Goal: Task Accomplishment & Management: Use online tool/utility

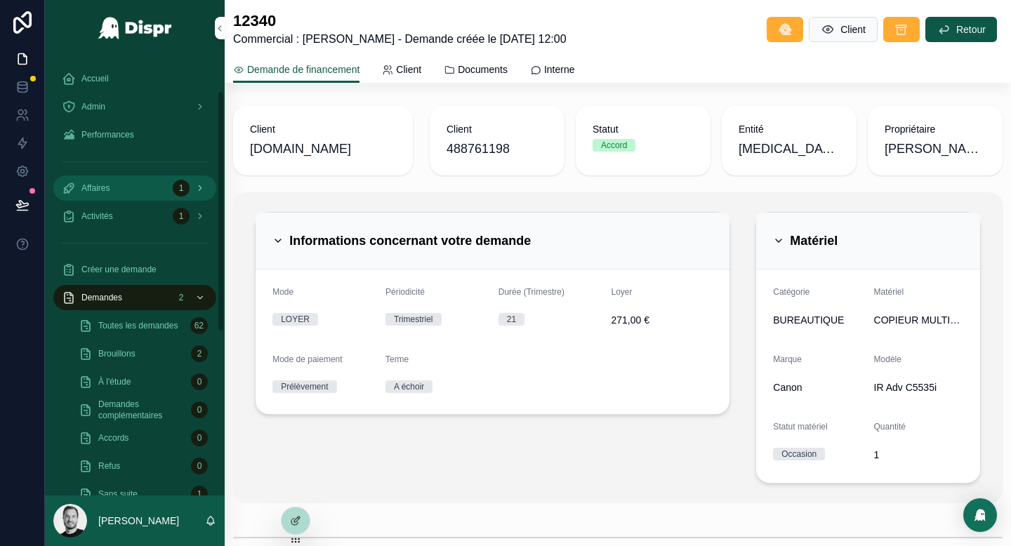
scroll to position [63, 0]
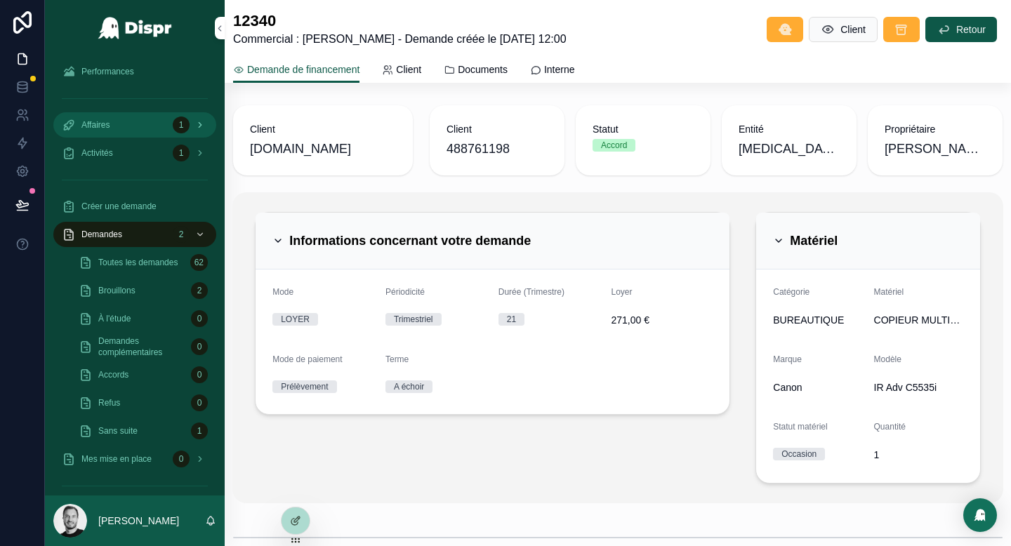
click at [162, 128] on div "Affaires 1" at bounding box center [135, 125] width 146 height 22
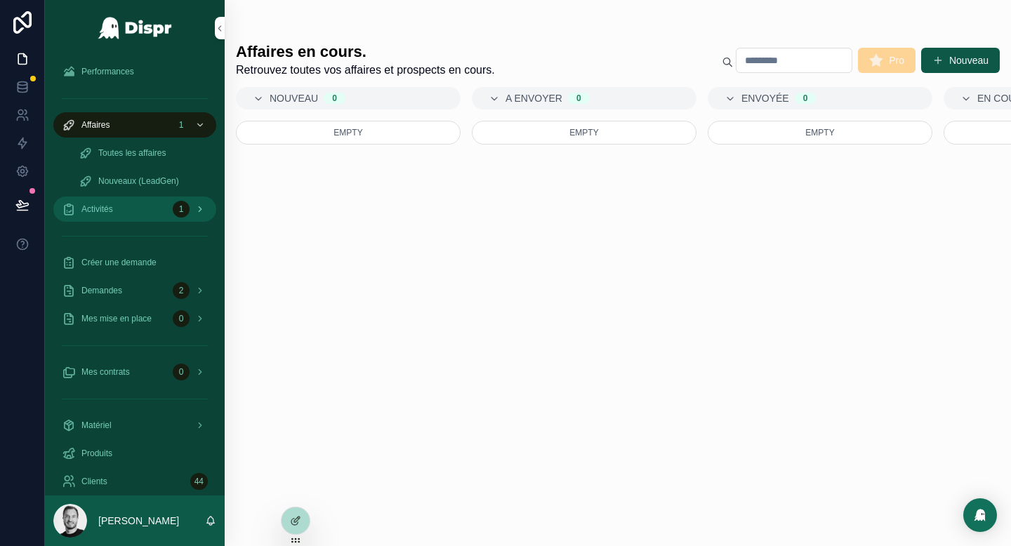
click at [130, 204] on div "Activités 1" at bounding box center [135, 209] width 146 height 22
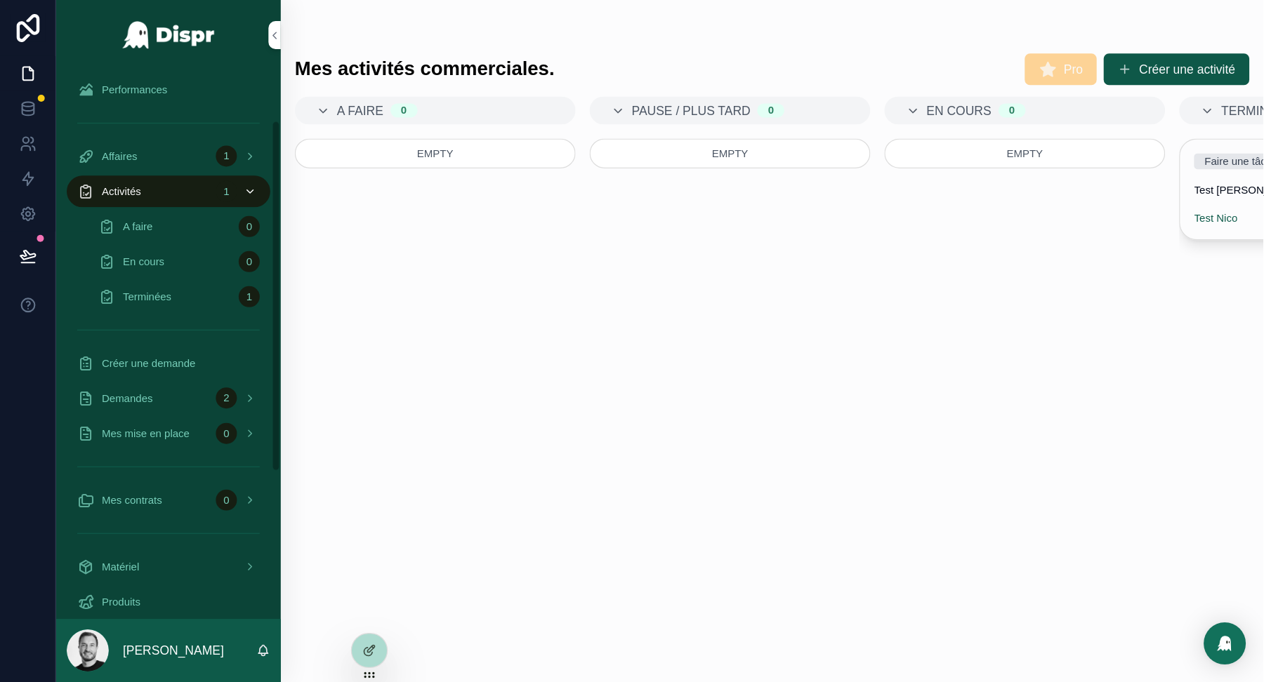
scroll to position [0, 0]
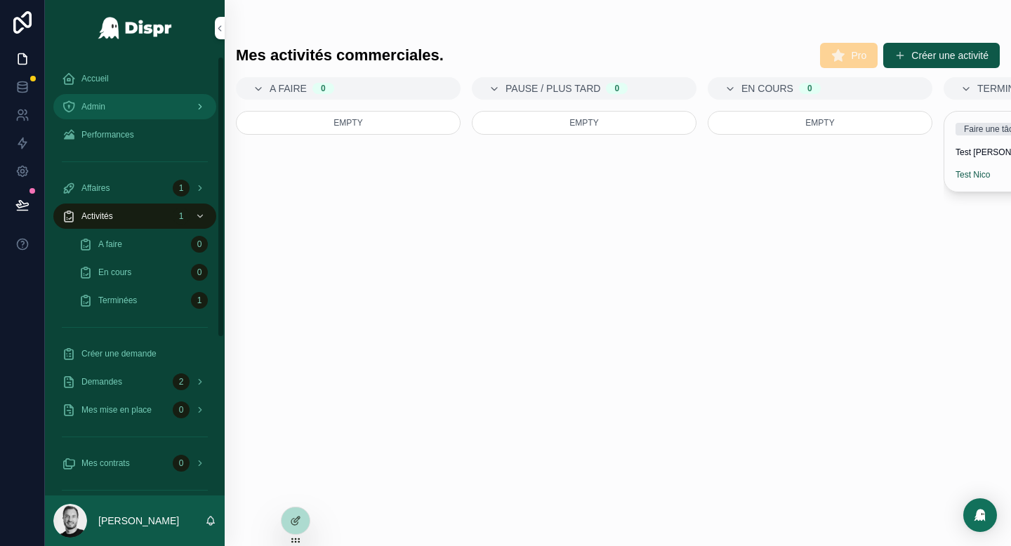
click at [141, 111] on div "Admin" at bounding box center [135, 106] width 146 height 22
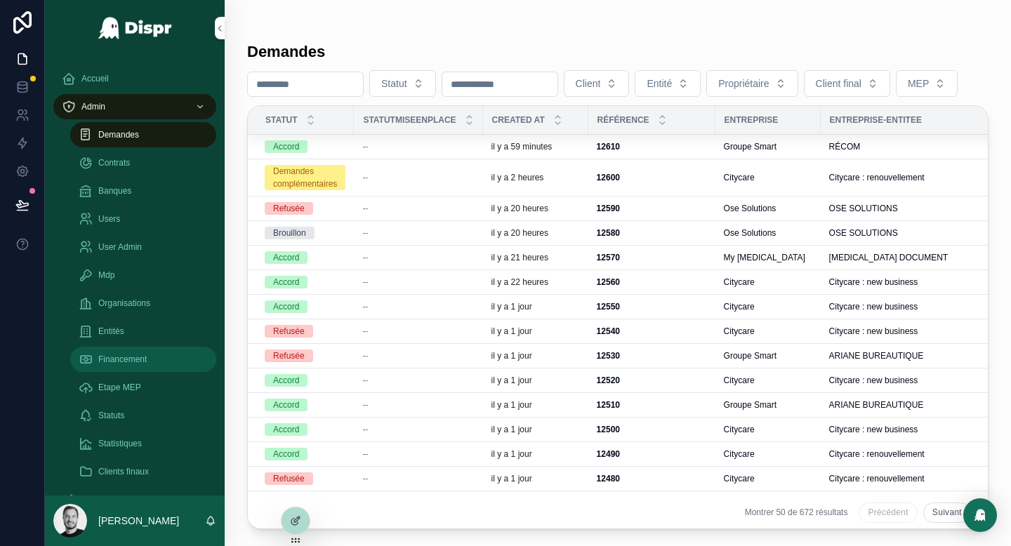
click at [142, 363] on span "Financement" at bounding box center [122, 359] width 48 height 11
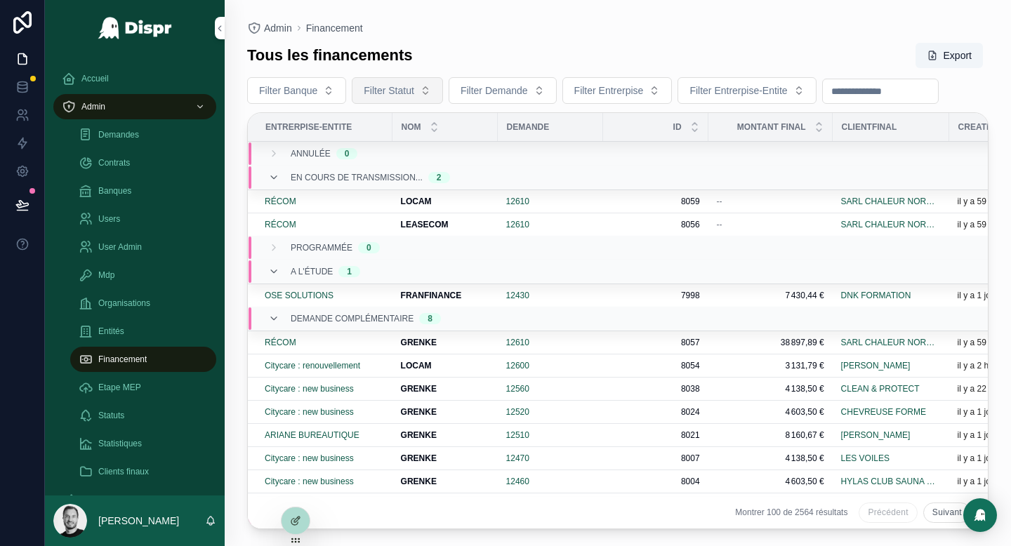
click at [403, 90] on span "Filter Statut" at bounding box center [389, 91] width 51 height 14
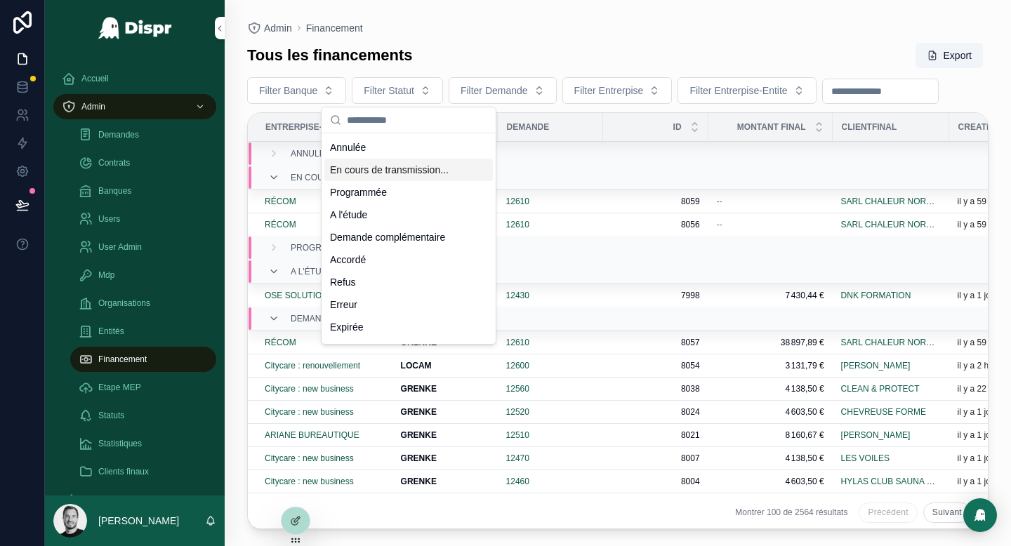
click at [409, 168] on div "En cours de transmission..." at bounding box center [408, 170] width 168 height 22
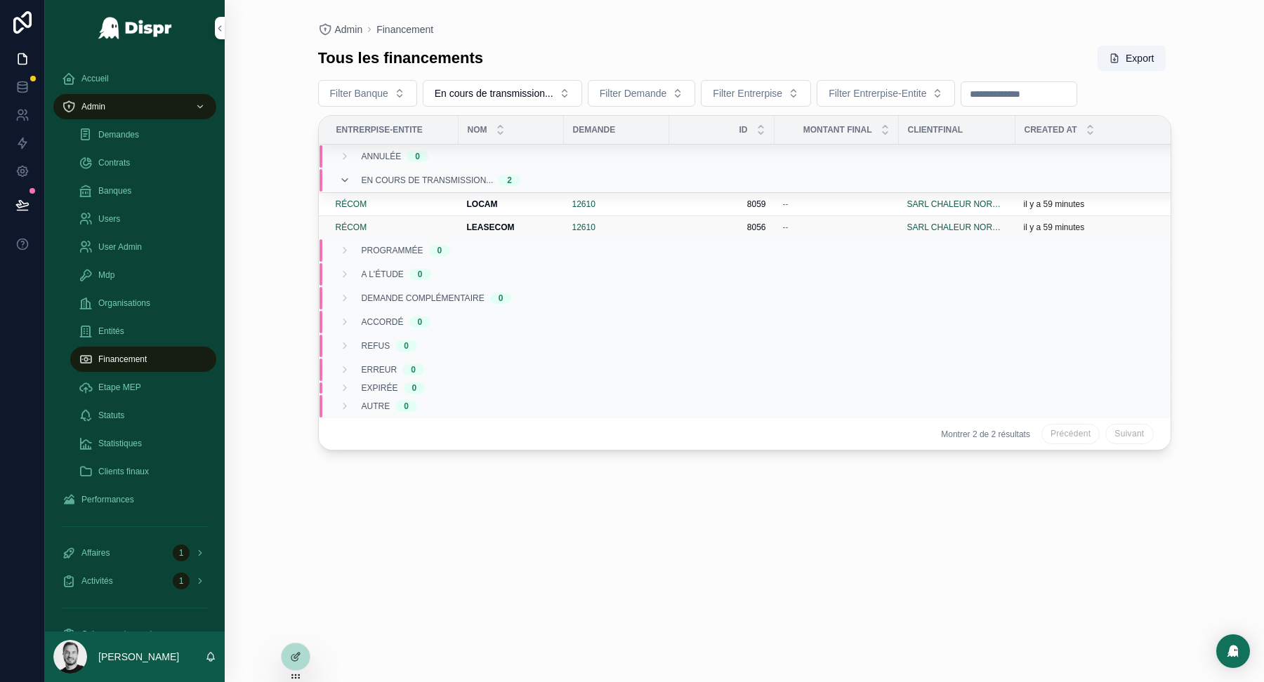
click at [488, 223] on strong "LEASECOM" at bounding box center [491, 228] width 48 height 10
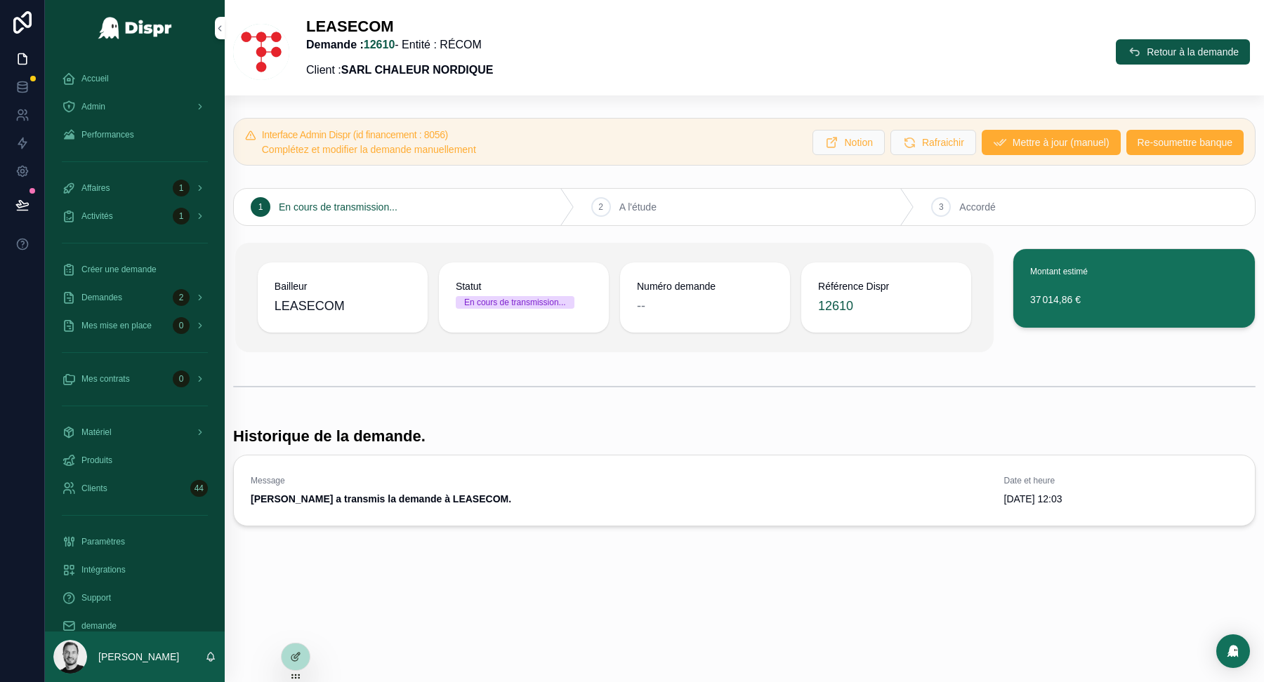
click at [364, 69] on strong "SARL CHALEUR NORDIQUE" at bounding box center [417, 70] width 152 height 12
drag, startPoint x: 364, startPoint y: 69, endPoint x: 499, endPoint y: 69, distance: 135.5
click at [493, 69] on strong "SARL CHALEUR NORDIQUE" at bounding box center [417, 70] width 152 height 12
copy strong "SARL CHALEUR NORDIQUE"
drag, startPoint x: 418, startPoint y: 41, endPoint x: 380, endPoint y: 45, distance: 38.1
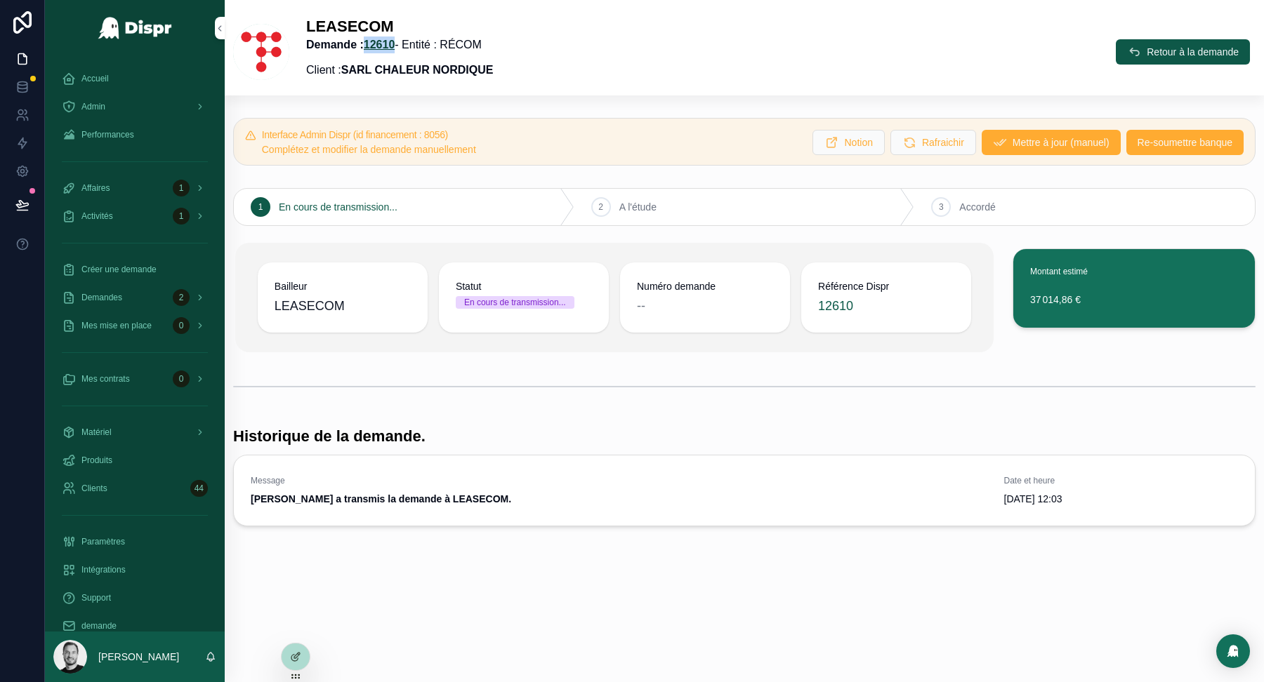
click at [380, 45] on p "Demande : 12610 - Entité : RÉCOM" at bounding box center [399, 45] width 187 height 17
copy link "12610"
click at [400, 304] on span "LEASECOM" at bounding box center [342, 306] width 136 height 20
click at [411, 52] on p "Demande : 12610 - Entité : RÉCOM" at bounding box center [399, 45] width 187 height 17
click at [395, 47] on link "12610" at bounding box center [380, 45] width 32 height 12
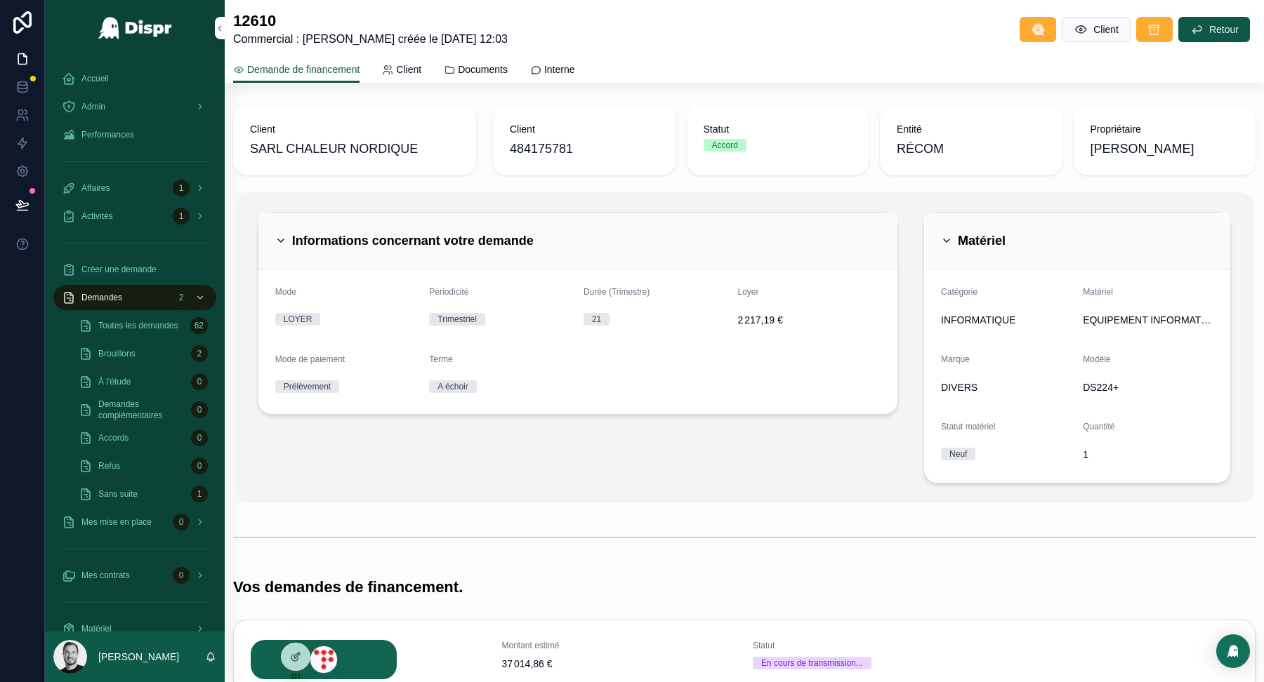
click at [538, 146] on span "484175781" at bounding box center [584, 149] width 149 height 20
copy span "484175781"
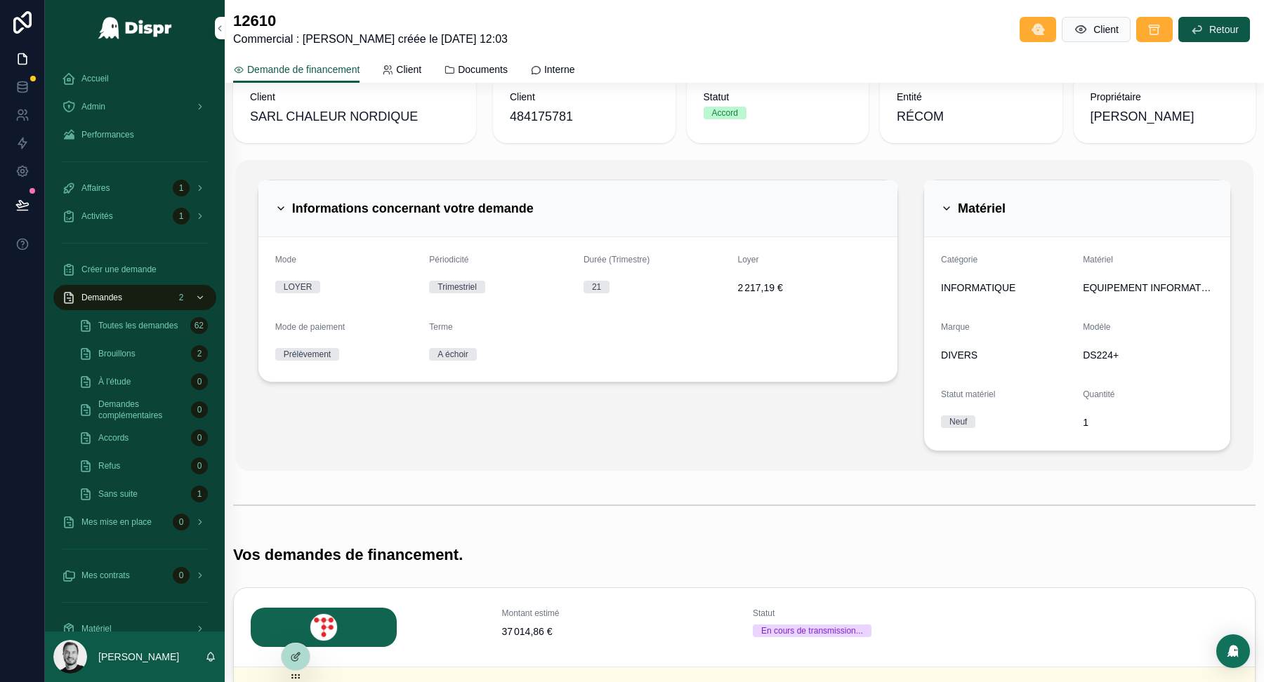
click at [679, 434] on div "Informations concernant votre demande Mode LOYER Périodicité Trimestriel Durée …" at bounding box center [577, 315] width 657 height 283
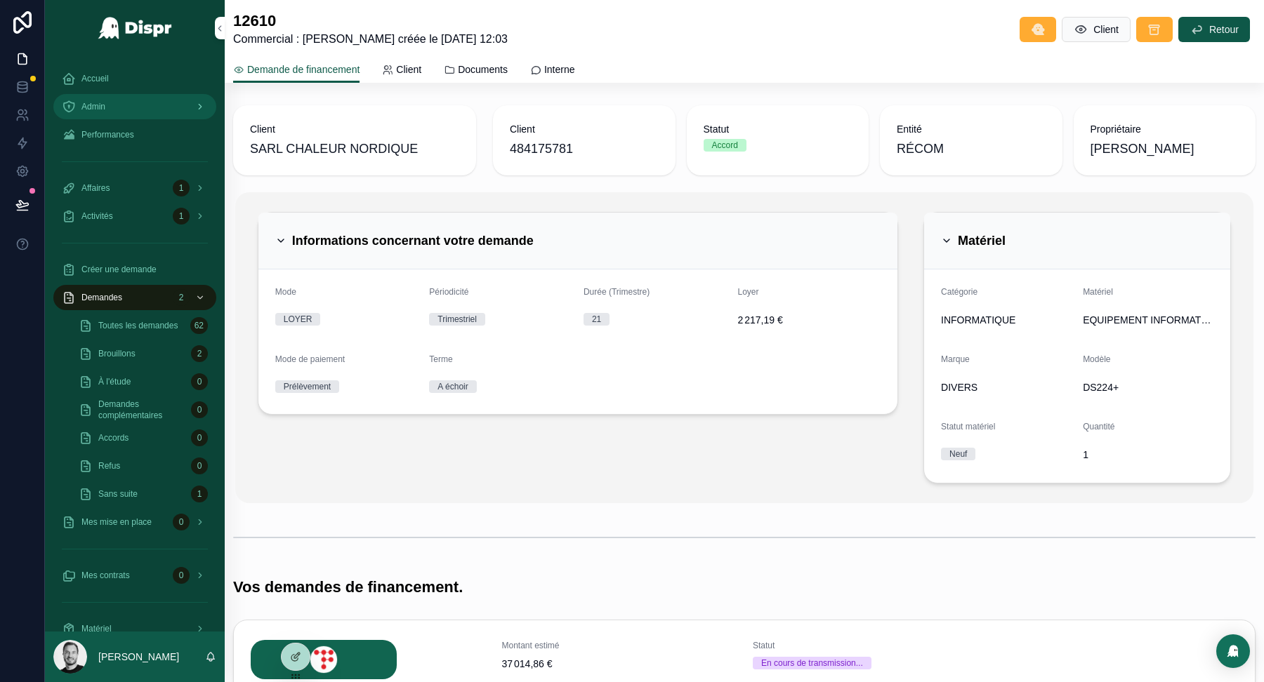
click at [152, 118] on link "Admin" at bounding box center [134, 106] width 163 height 25
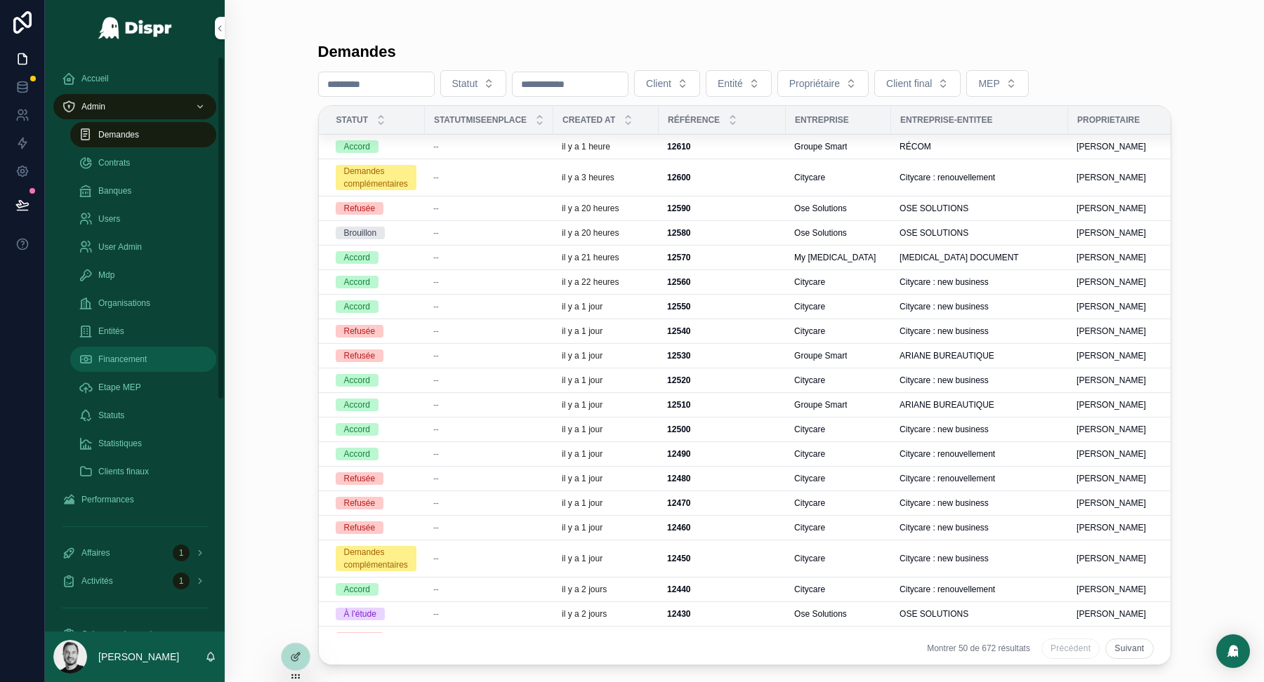
click at [154, 357] on div "Financement" at bounding box center [143, 359] width 129 height 22
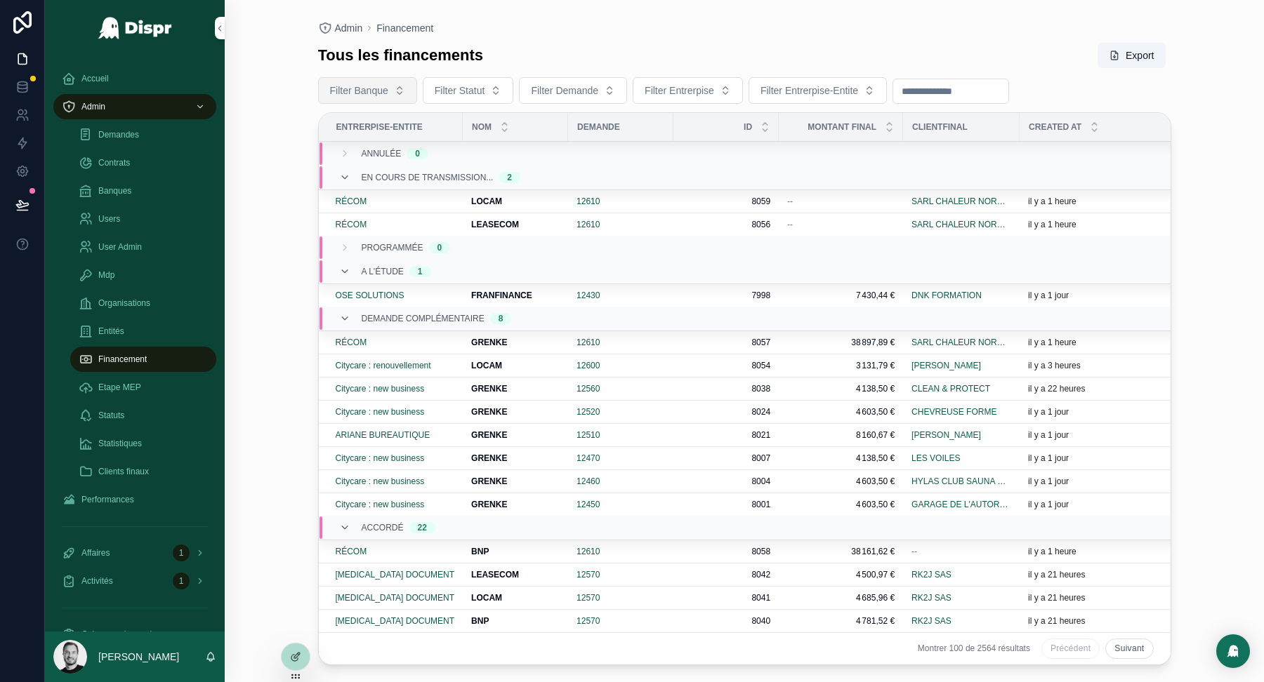
click at [398, 100] on button "Filter Banque" at bounding box center [367, 90] width 99 height 27
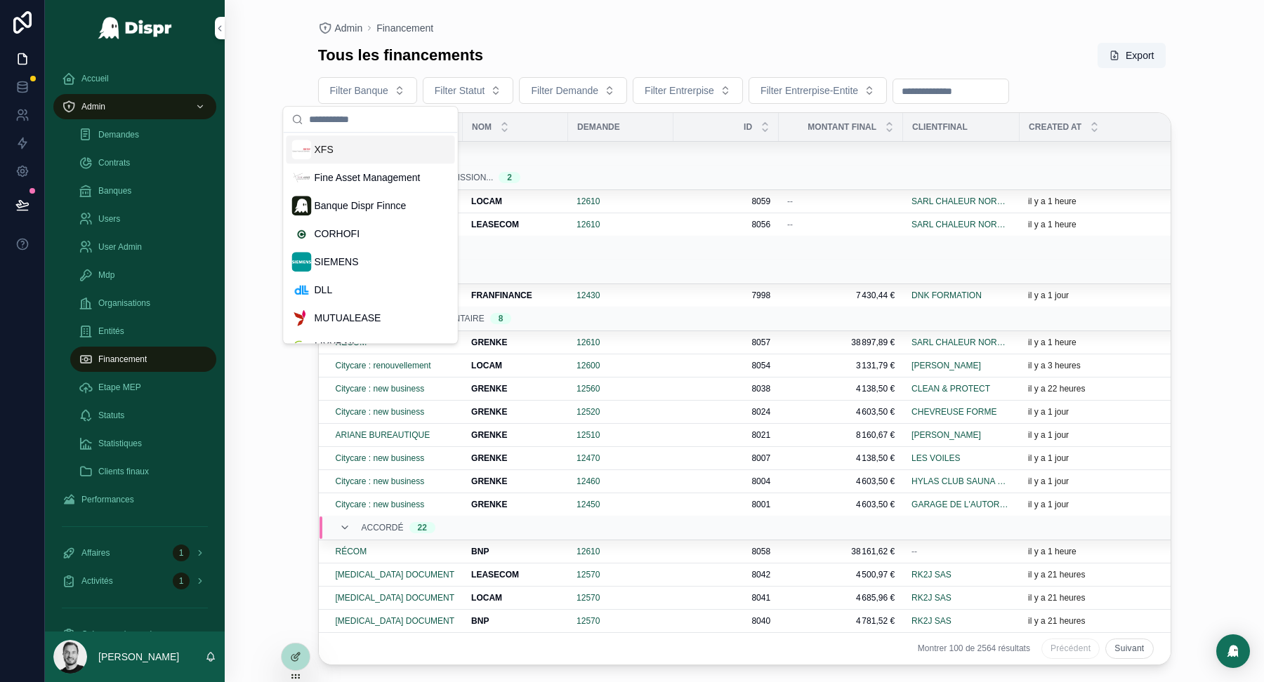
click at [289, 86] on div "Admin Financement Tous les financements Export Filter Banque Filter Statut Filt…" at bounding box center [744, 341] width 1039 height 682
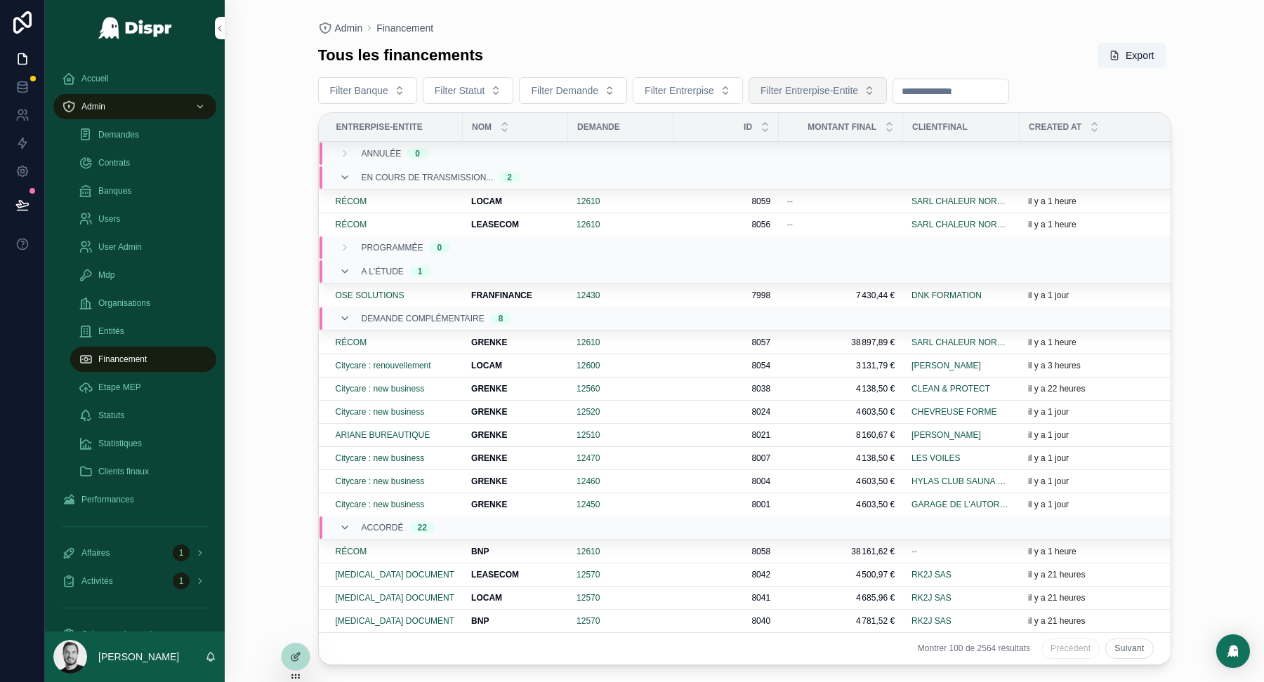
click at [858, 87] on span "Filter Entrerpise-Entite" at bounding box center [809, 91] width 98 height 14
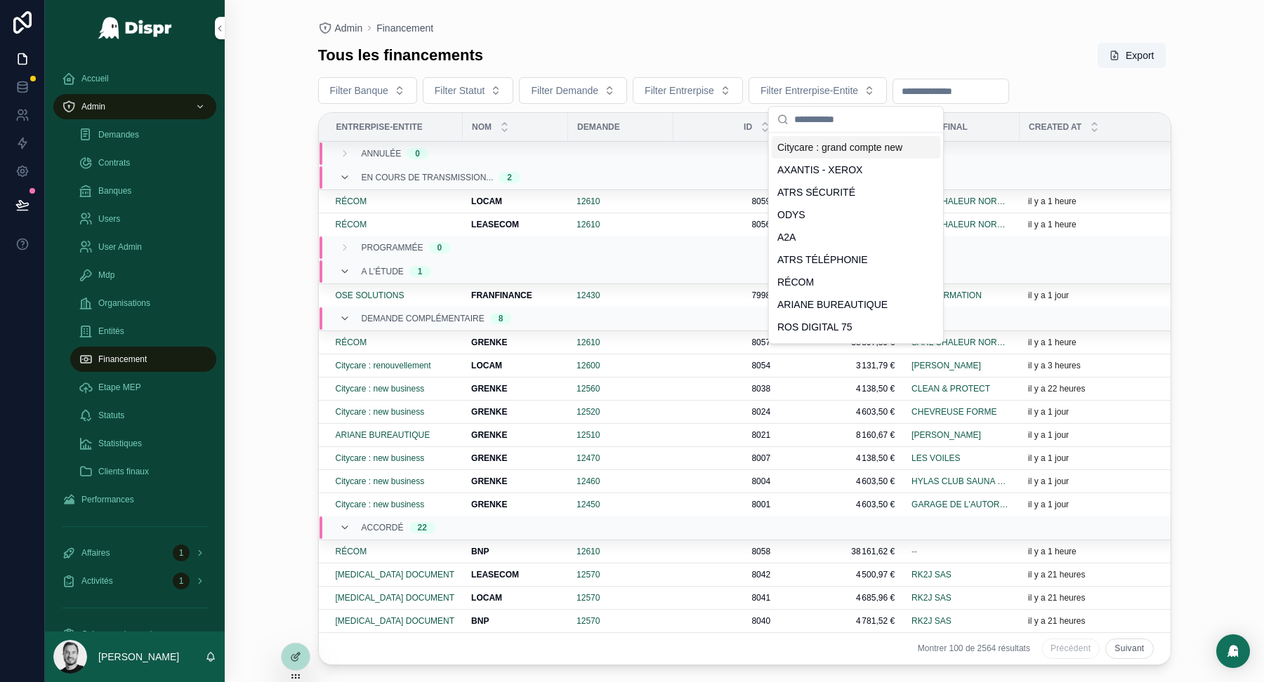
scroll to position [93, 0]
click at [827, 275] on div "RÉCOM" at bounding box center [855, 278] width 168 height 22
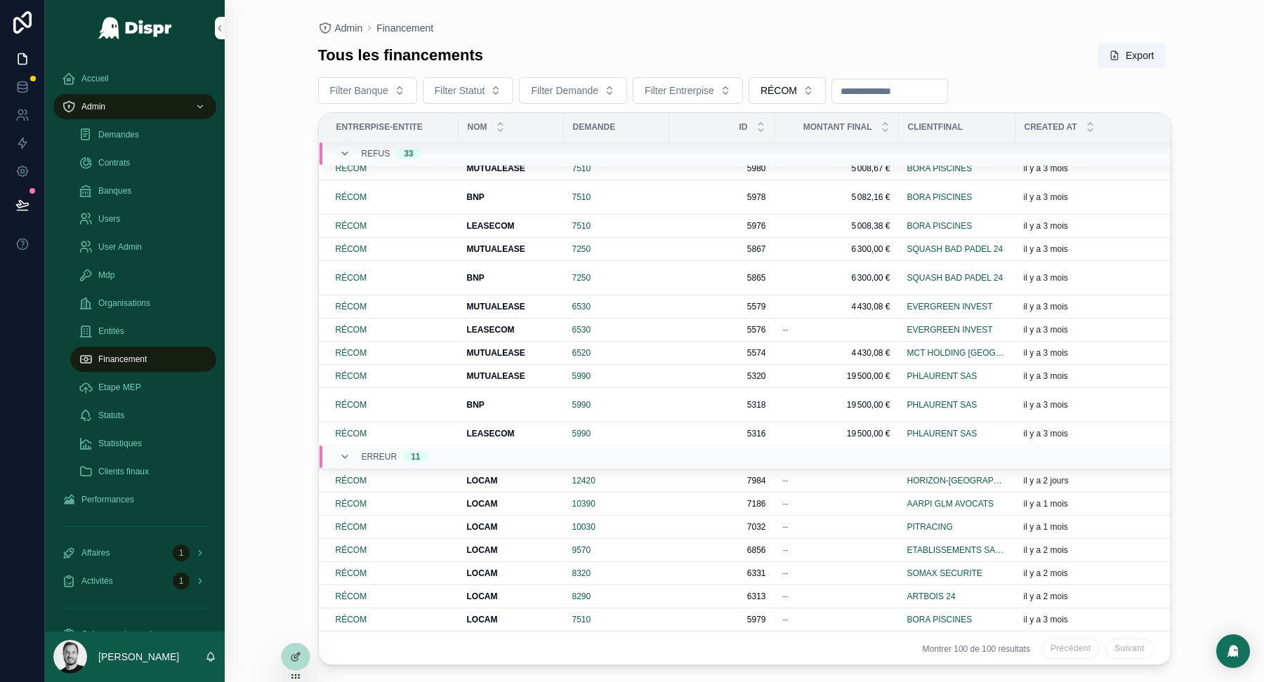
scroll to position [1488, 0]
click at [489, 475] on strong "LOCAM" at bounding box center [482, 480] width 31 height 10
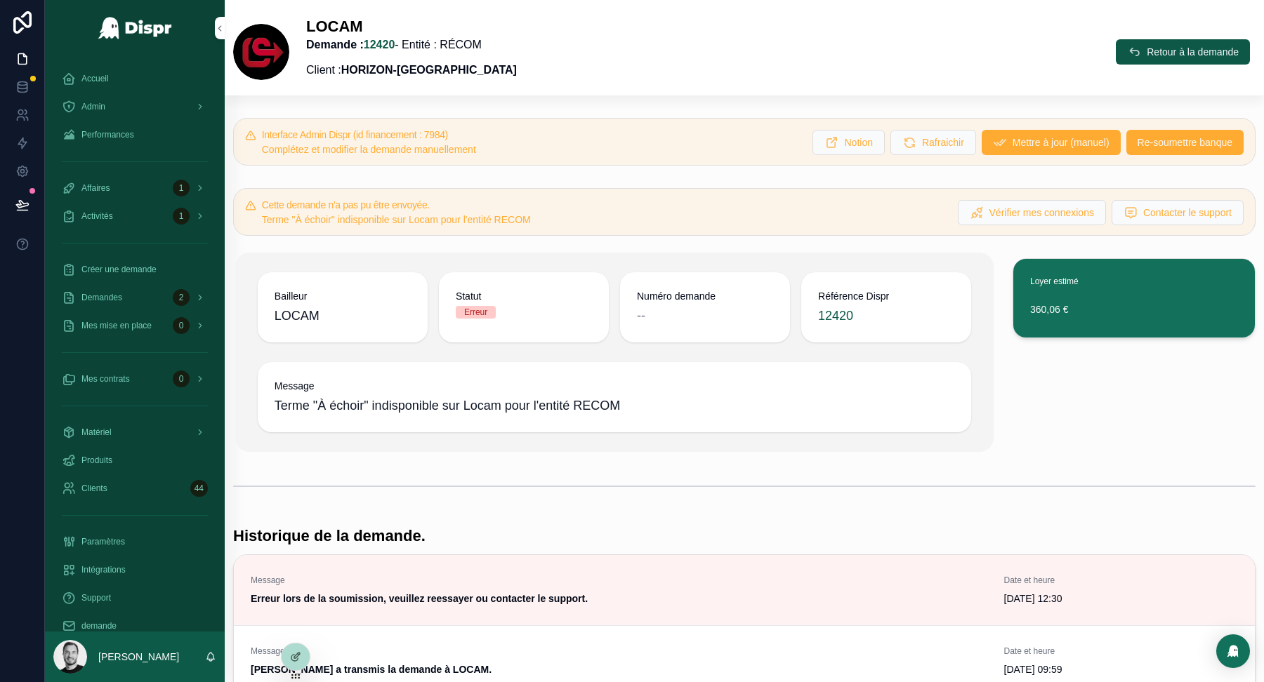
click at [498, 405] on span "Terme "À échoir" indisponible sur Locam pour l'entité RECOM" at bounding box center [613, 406] width 679 height 20
copy span "Terme "À échoir" indisponible sur Locam pour l'entité RECOM"
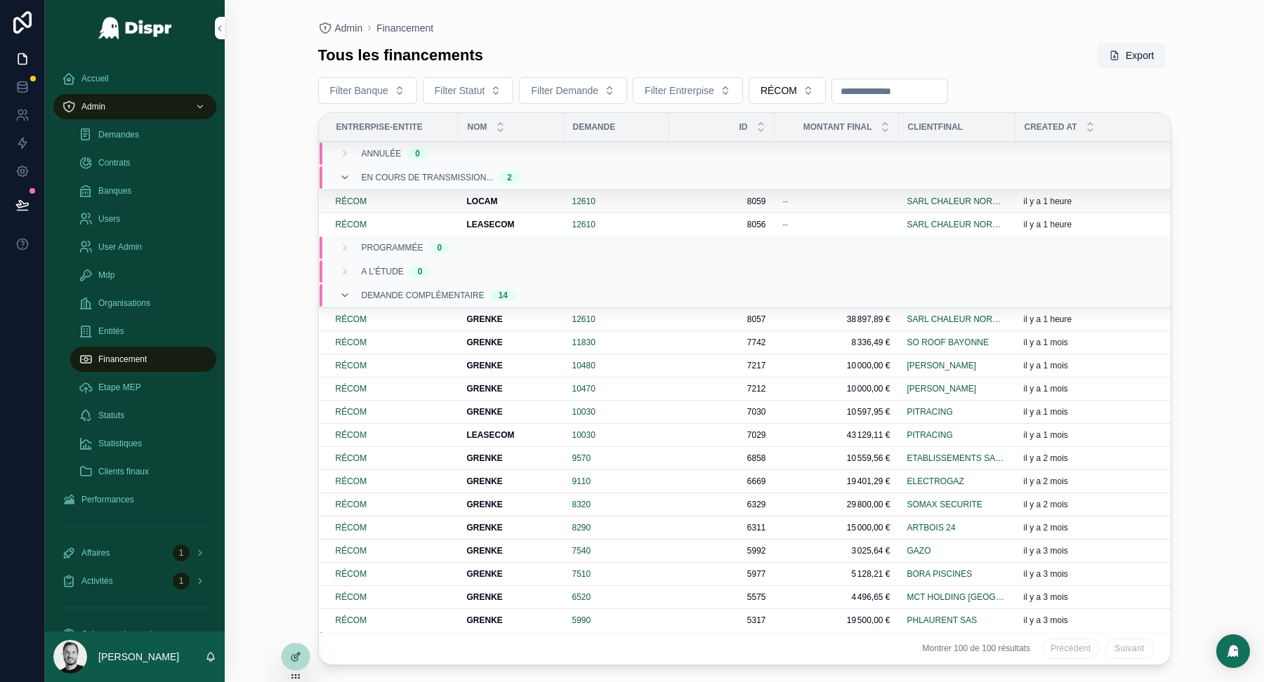
click at [491, 199] on strong "LOCAM" at bounding box center [482, 202] width 31 height 10
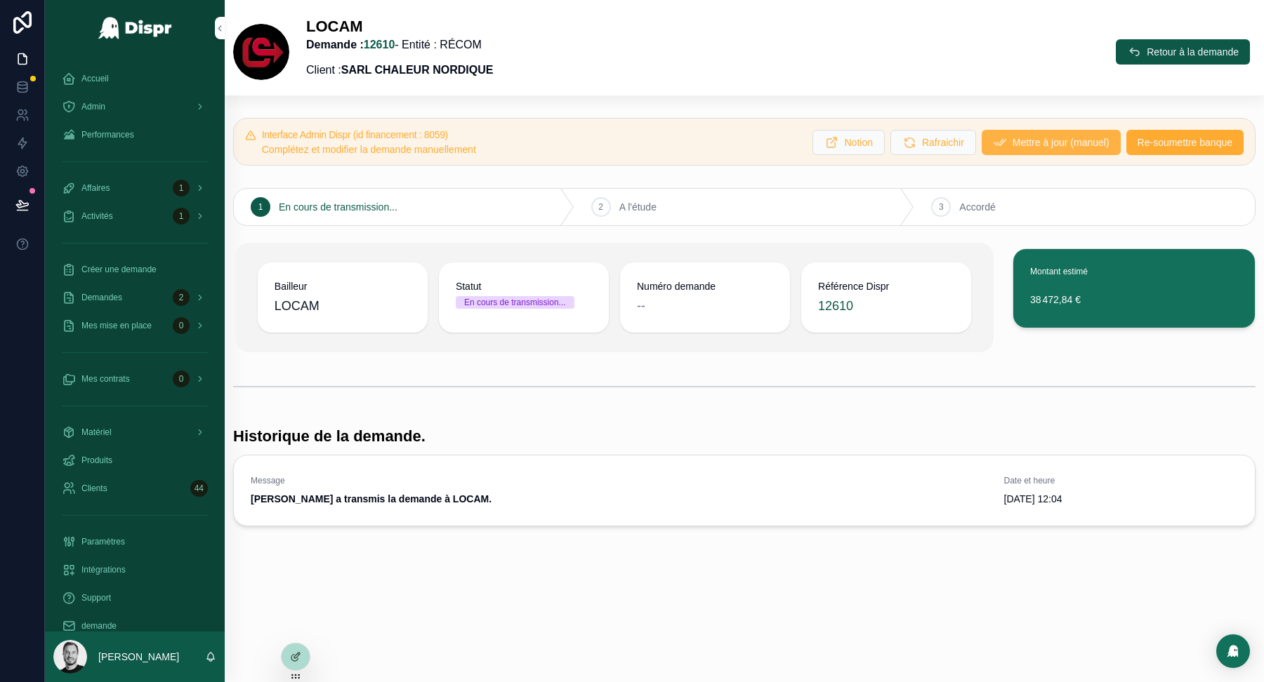
click at [1052, 143] on span "Mettre à jour (manuel)" at bounding box center [1060, 142] width 97 height 14
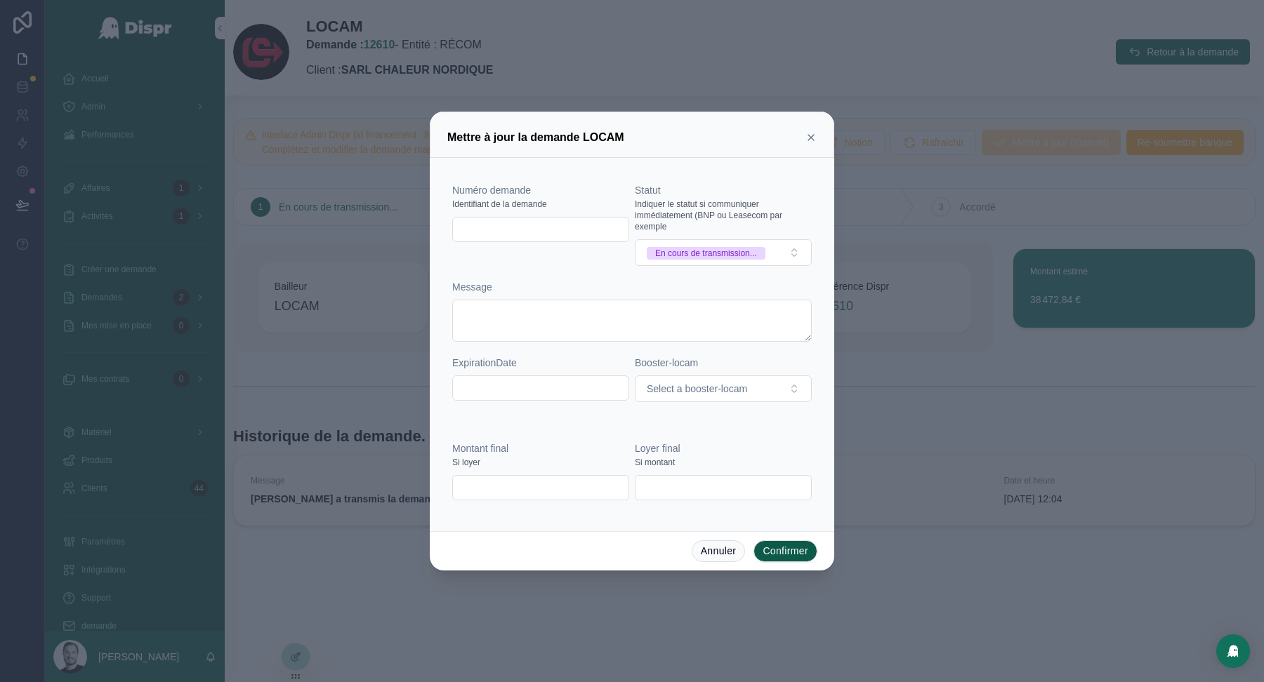
click at [814, 137] on icon at bounding box center [810, 137] width 11 height 11
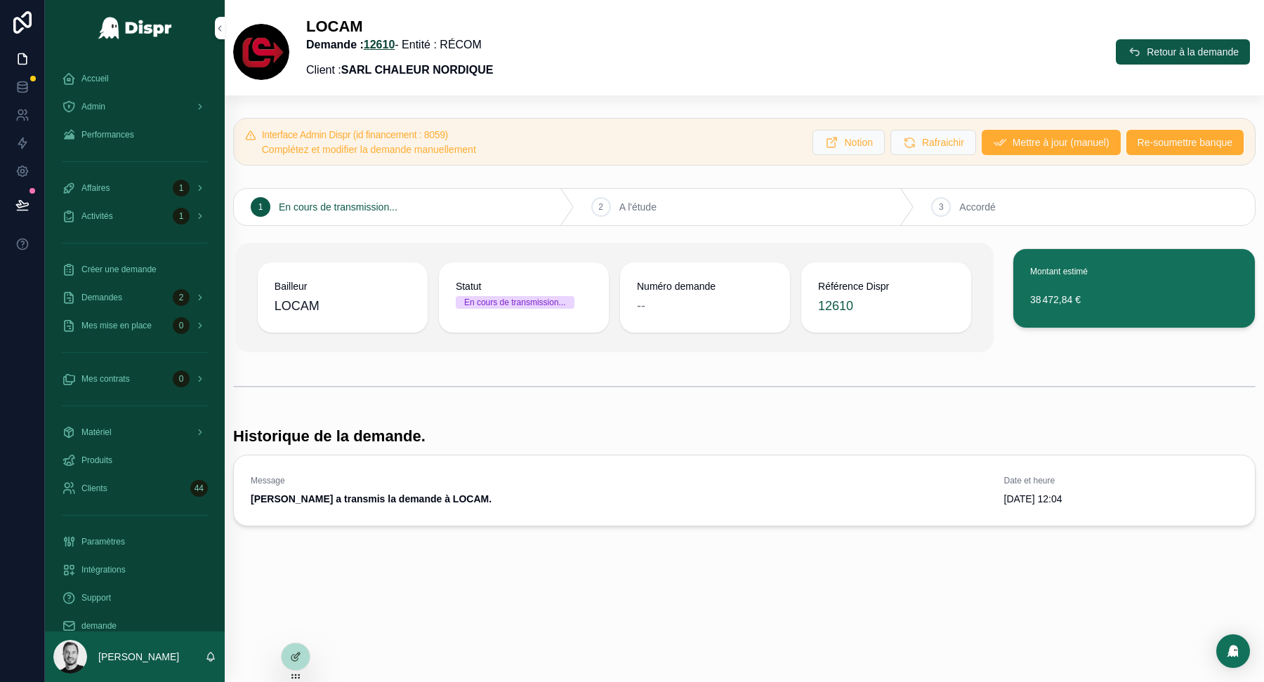
click at [395, 42] on link "12610" at bounding box center [380, 45] width 32 height 12
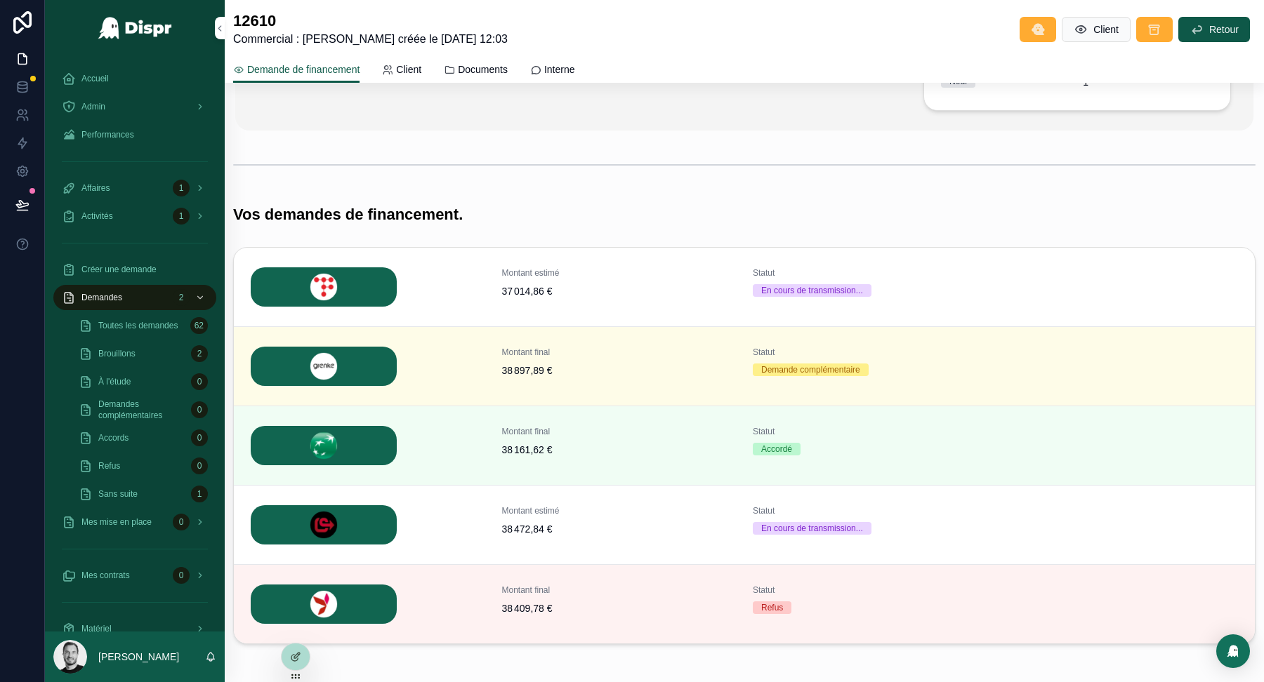
scroll to position [404, 0]
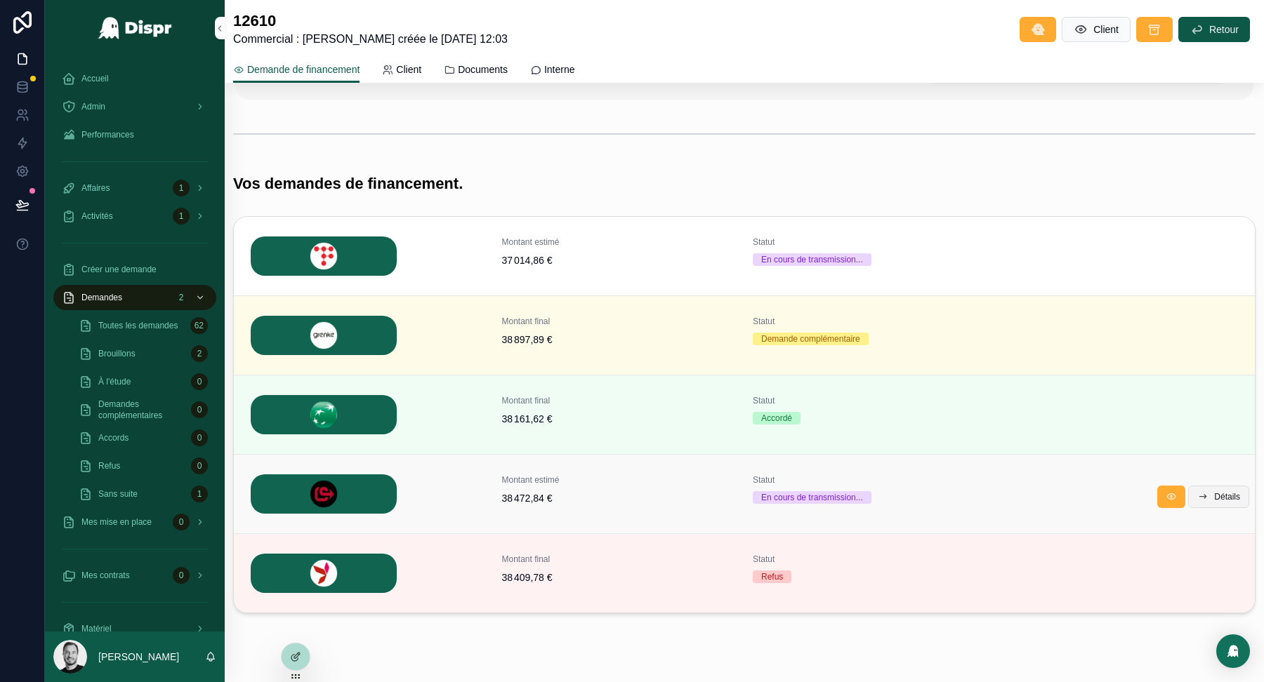
click at [1203, 493] on icon "scrollable content" at bounding box center [1202, 496] width 11 height 11
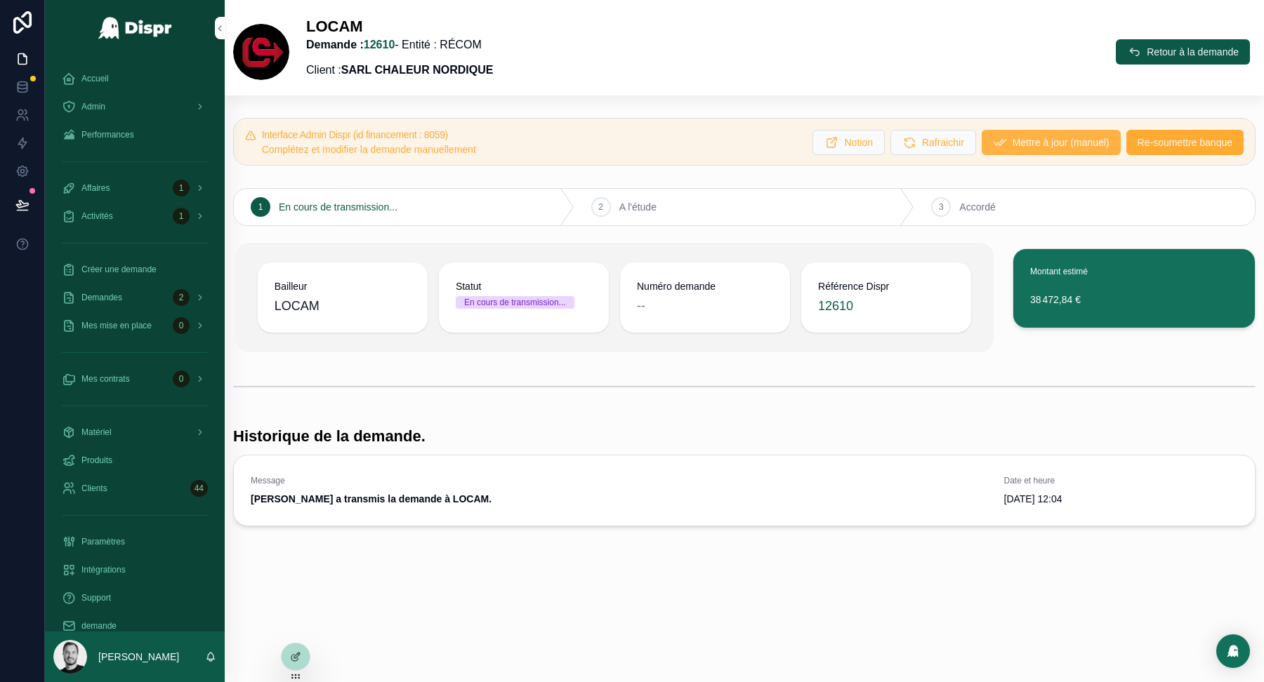
click at [1012, 145] on span "Mettre à jour (manuel)" at bounding box center [1060, 142] width 97 height 14
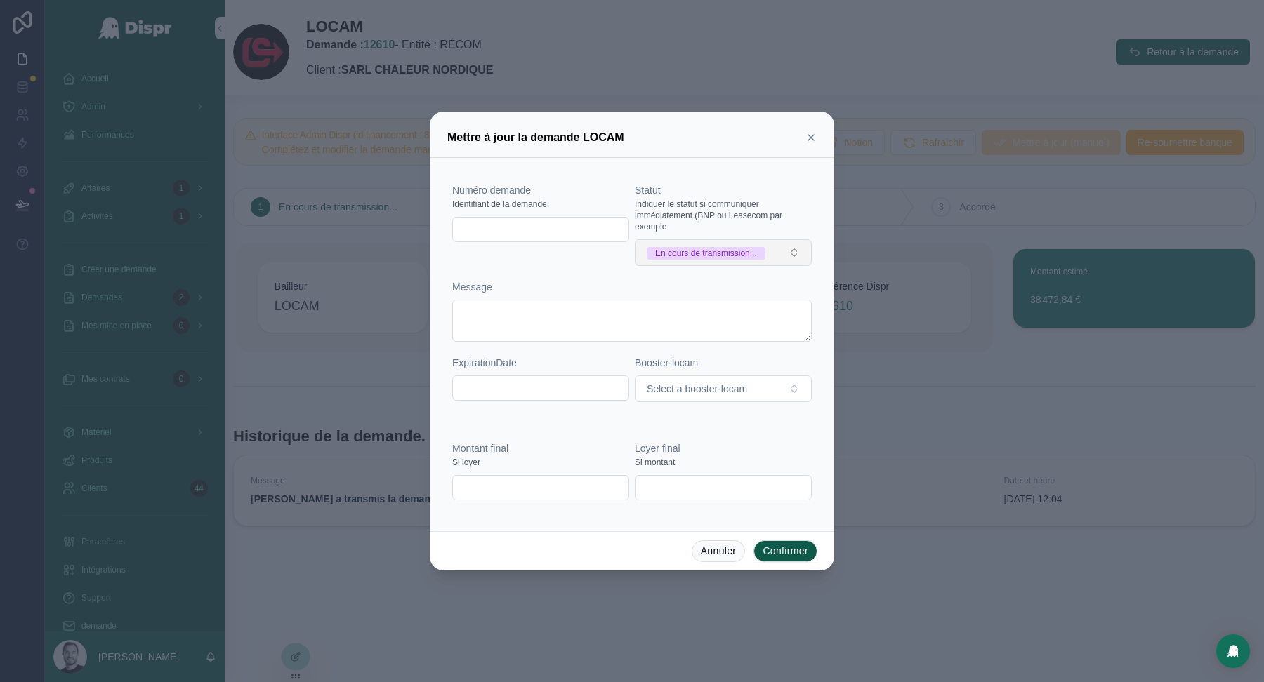
click at [736, 255] on div "En cours de transmission..." at bounding box center [706, 253] width 102 height 13
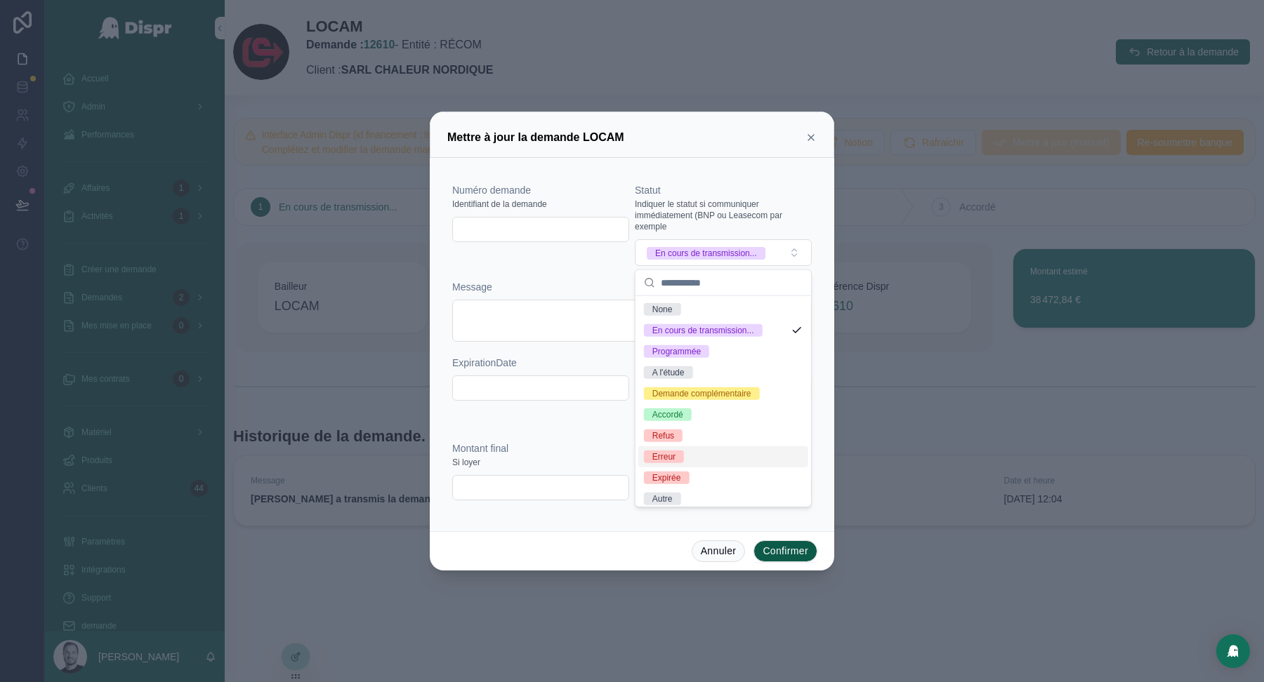
click at [701, 454] on div "Erreur" at bounding box center [723, 456] width 170 height 21
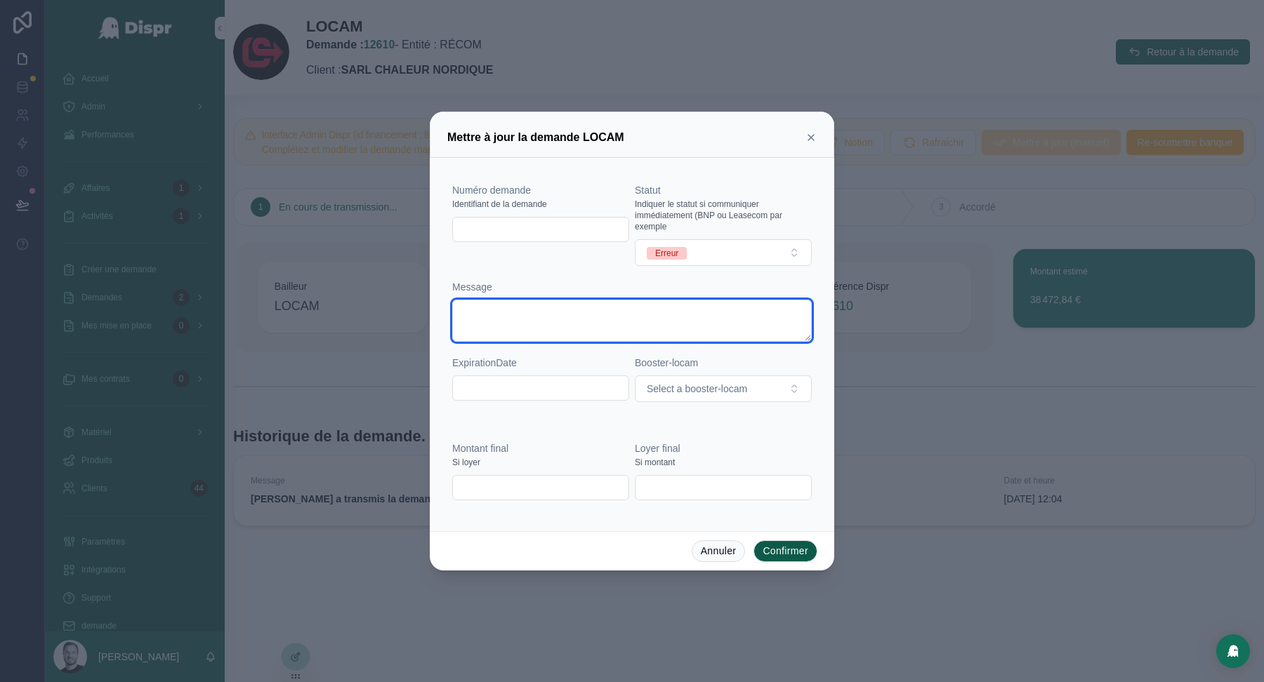
click at [510, 321] on textarea at bounding box center [631, 321] width 359 height 42
paste textarea "**********"
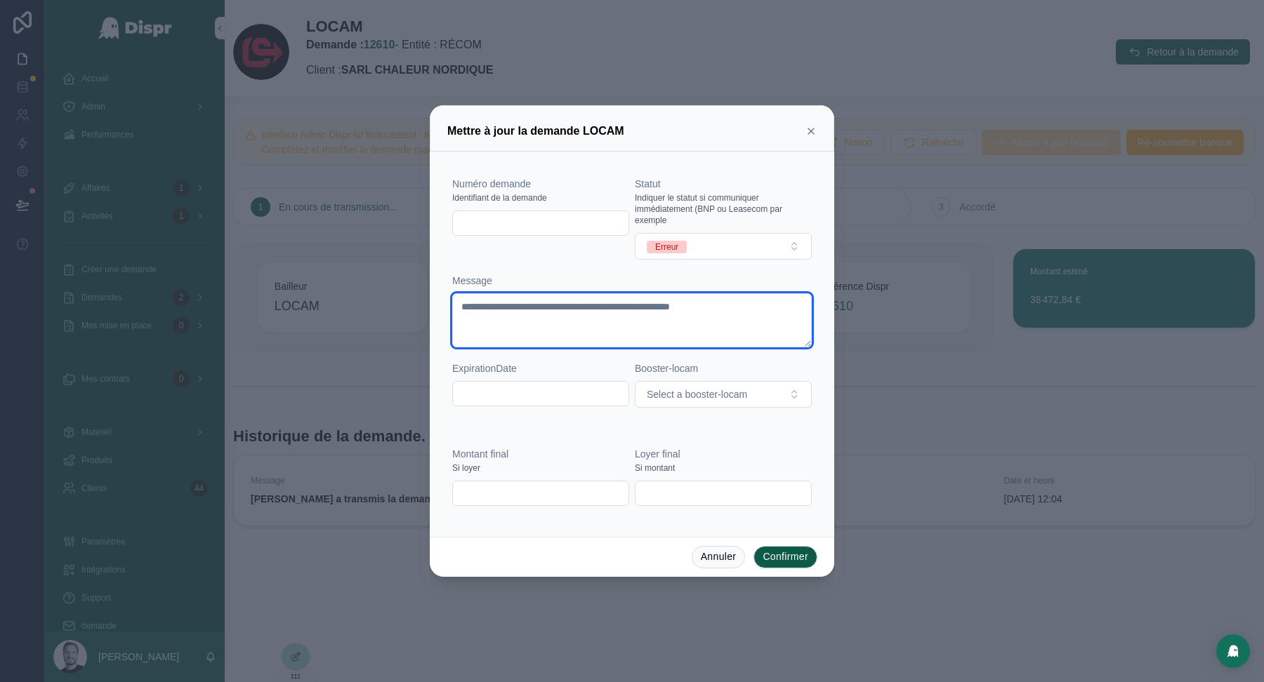
type textarea "**********"
click at [779, 555] on button "Confirmer" at bounding box center [785, 557] width 64 height 22
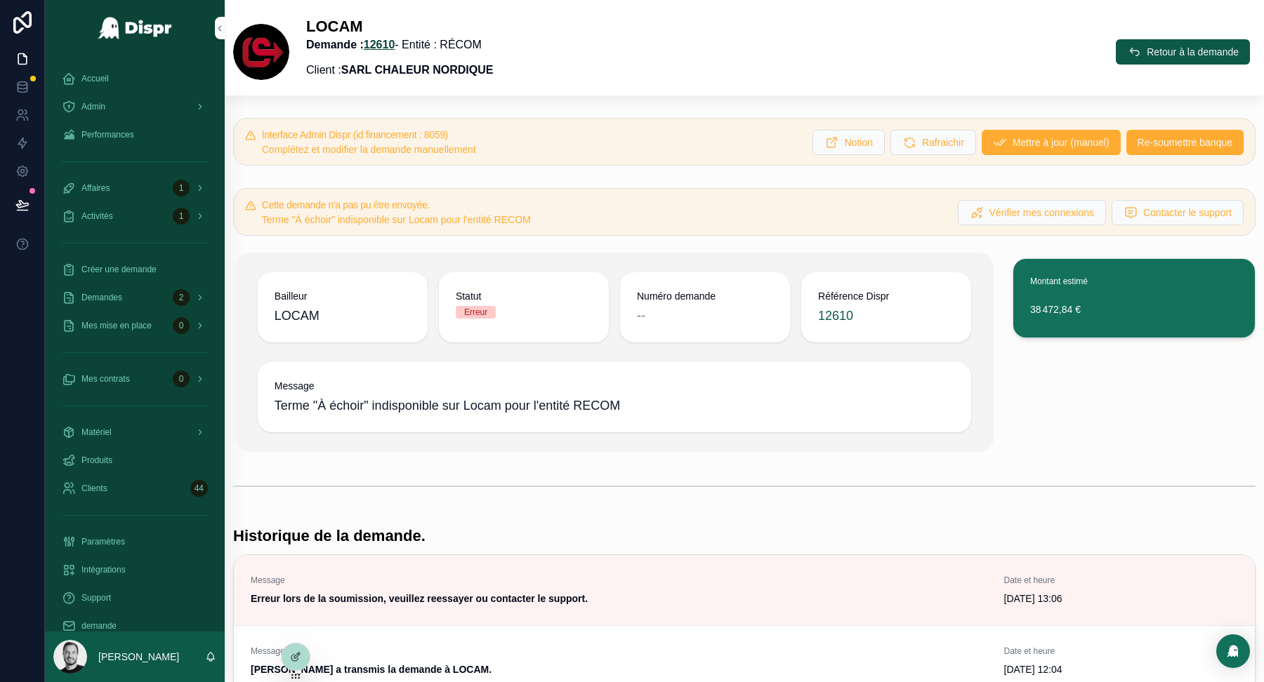
click at [392, 46] on link "12610" at bounding box center [380, 45] width 32 height 12
